Goal: Find specific page/section: Find specific page/section

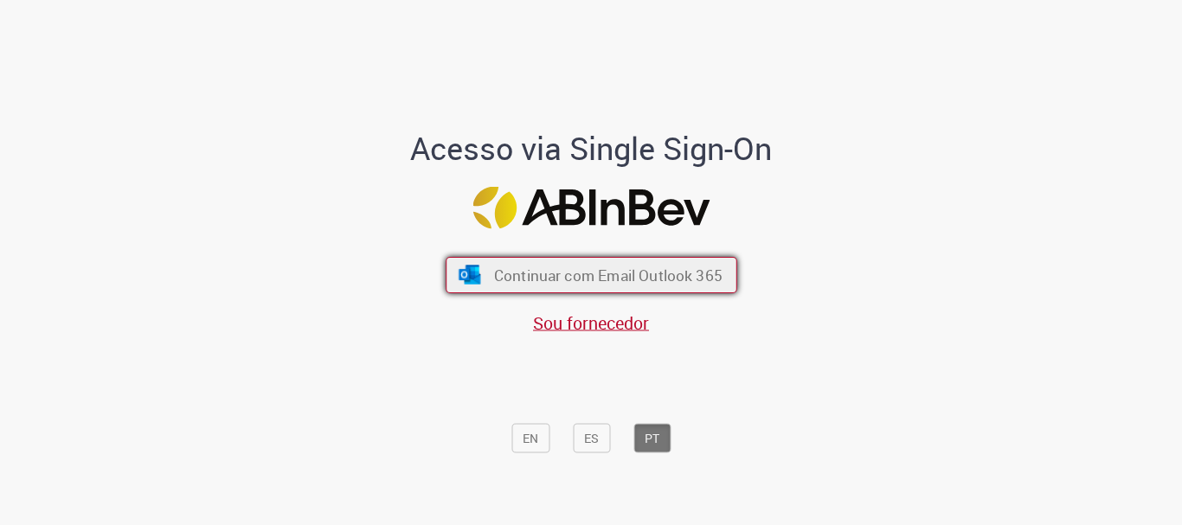
click at [592, 267] on span "Continuar com Email Outlook 365" at bounding box center [607, 276] width 228 height 20
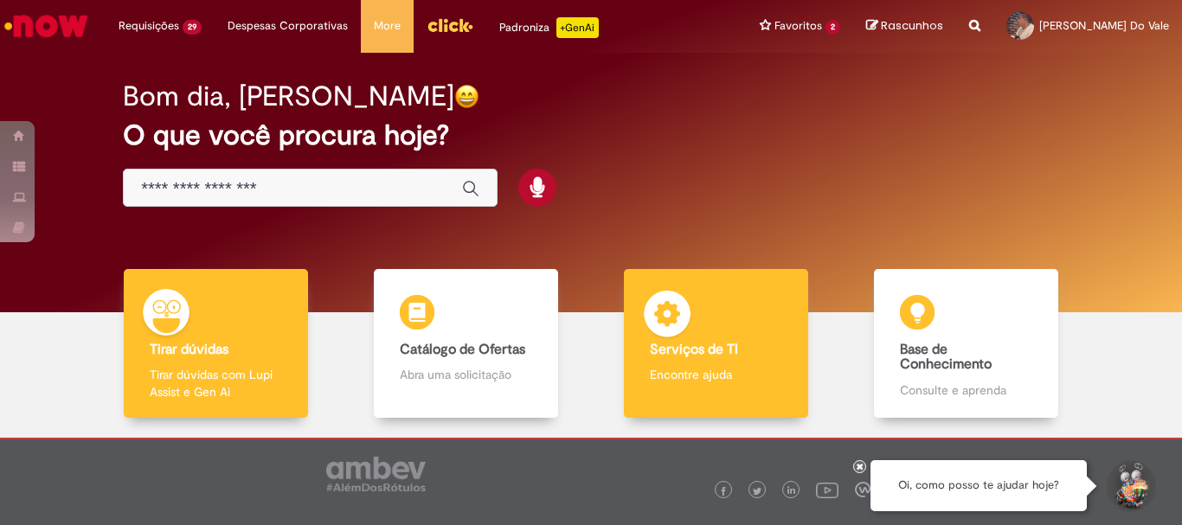
click at [700, 348] on b "Serviços de TI" at bounding box center [694, 349] width 88 height 17
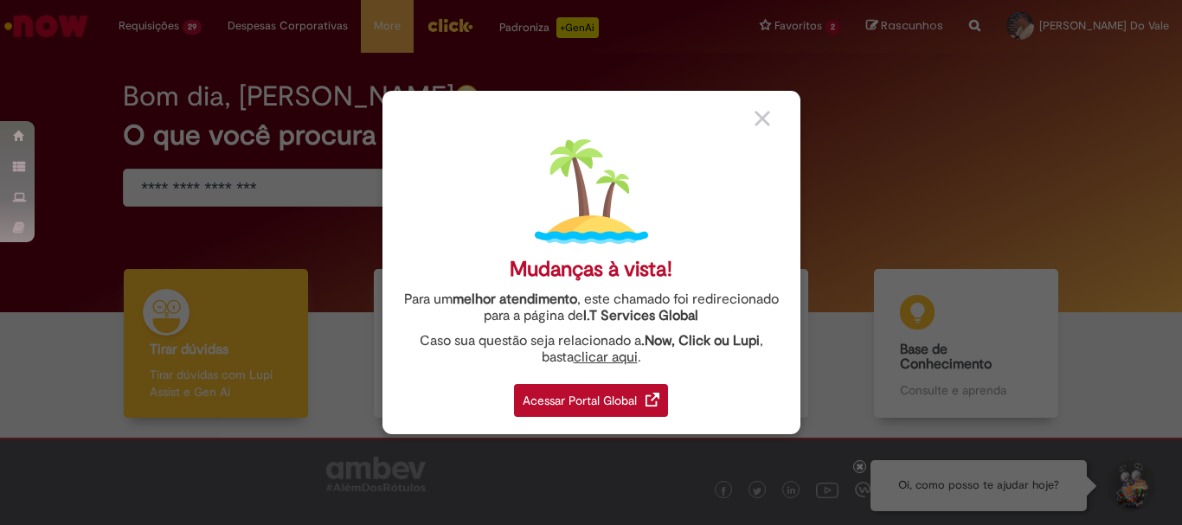
click at [598, 406] on div "Acessar Portal Global" at bounding box center [591, 400] width 154 height 33
